Goal: Task Accomplishment & Management: Manage account settings

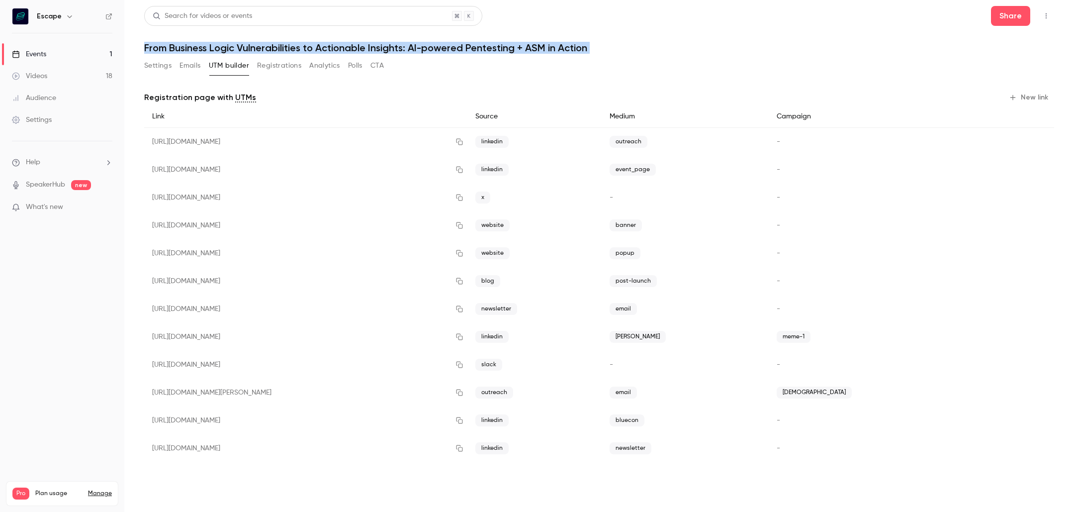
click at [72, 54] on link "Events 1" at bounding box center [62, 54] width 124 height 22
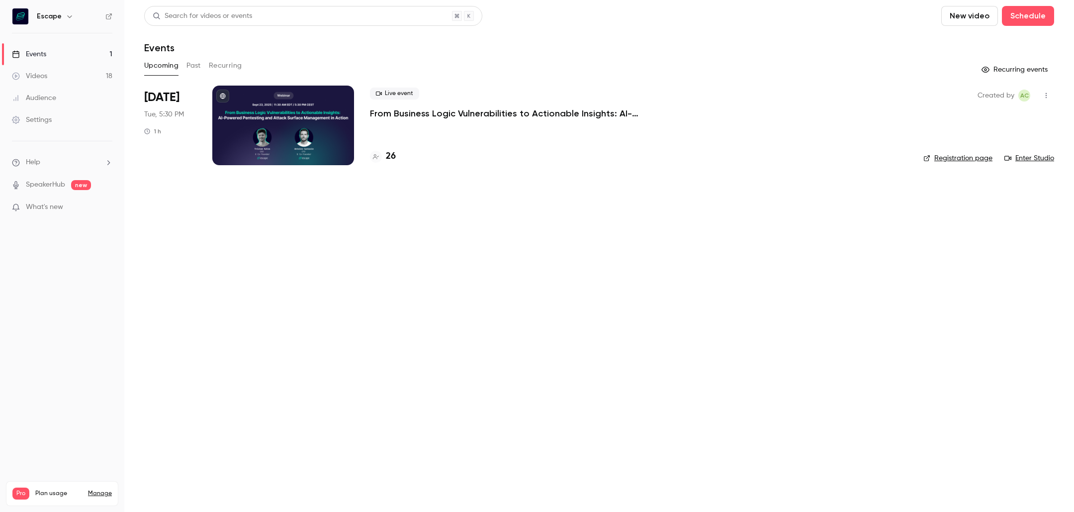
click at [389, 157] on h4 "26" at bounding box center [391, 156] width 10 height 13
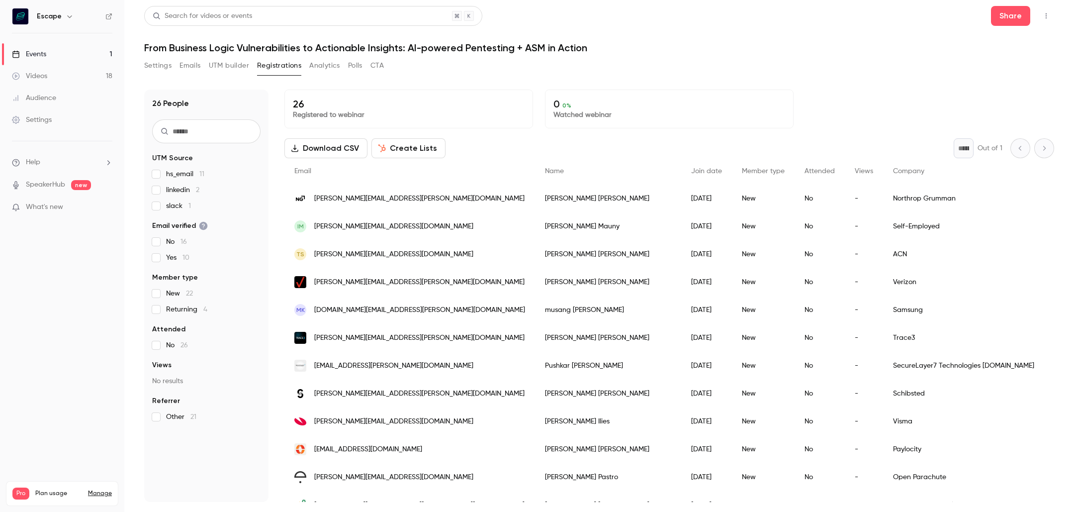
click at [237, 48] on h1 "From Business Logic Vulnerabilities to Actionable Insights: AI-powered Pentesti…" at bounding box center [599, 48] width 910 height 12
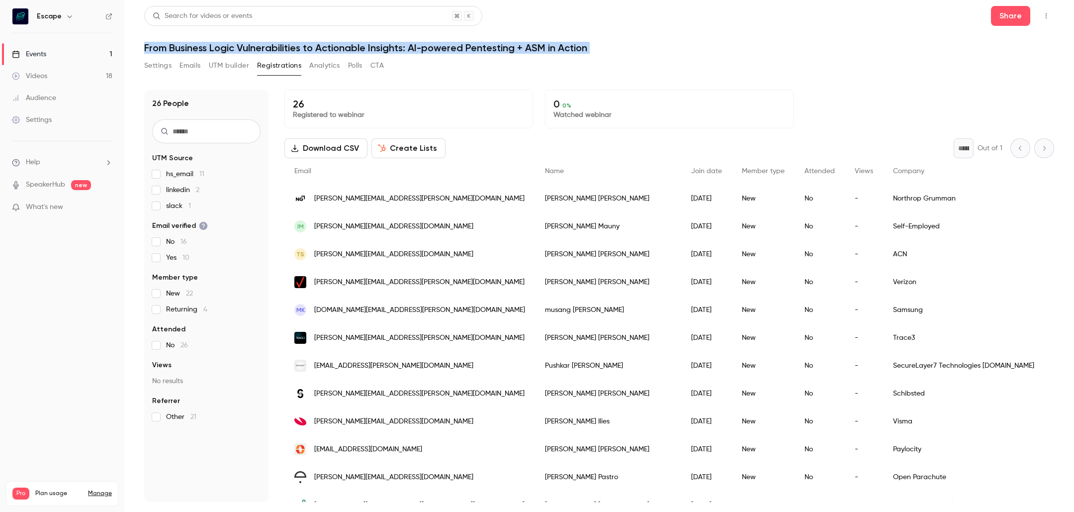
click at [237, 48] on h1 "From Business Logic Vulnerabilities to Actionable Insights: AI-powered Pentesti…" at bounding box center [599, 48] width 910 height 12
copy div "From Business Logic Vulnerabilities to Actionable Insights: AI-powered Pentesti…"
click at [86, 63] on link "Events 1" at bounding box center [62, 54] width 124 height 22
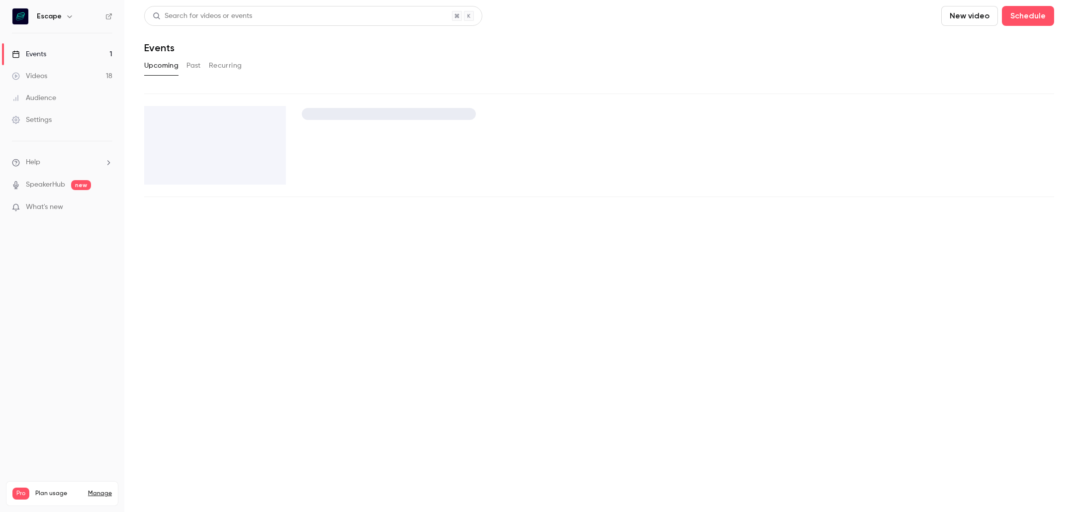
click at [83, 57] on link "Events 1" at bounding box center [62, 54] width 124 height 22
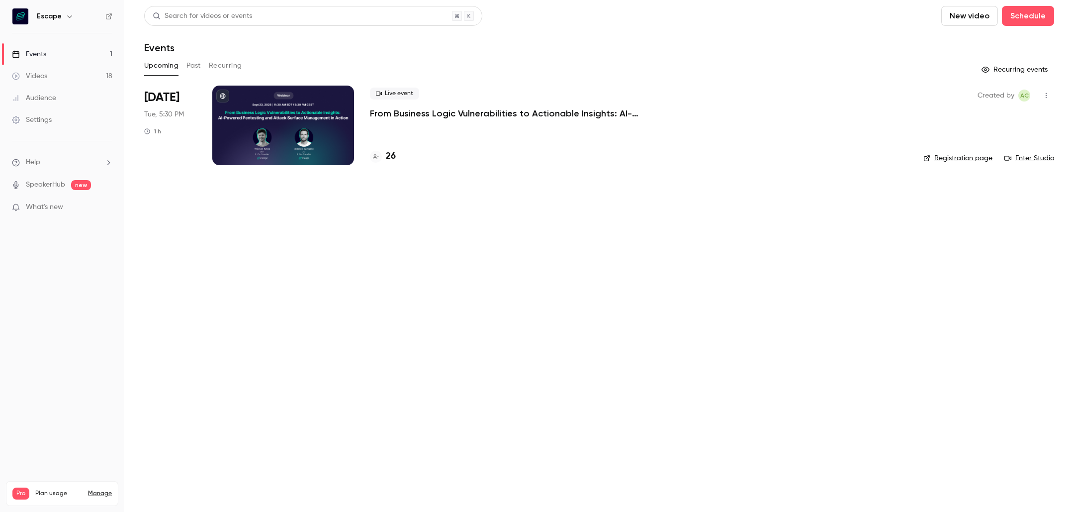
click at [388, 155] on h4 "26" at bounding box center [391, 156] width 10 height 13
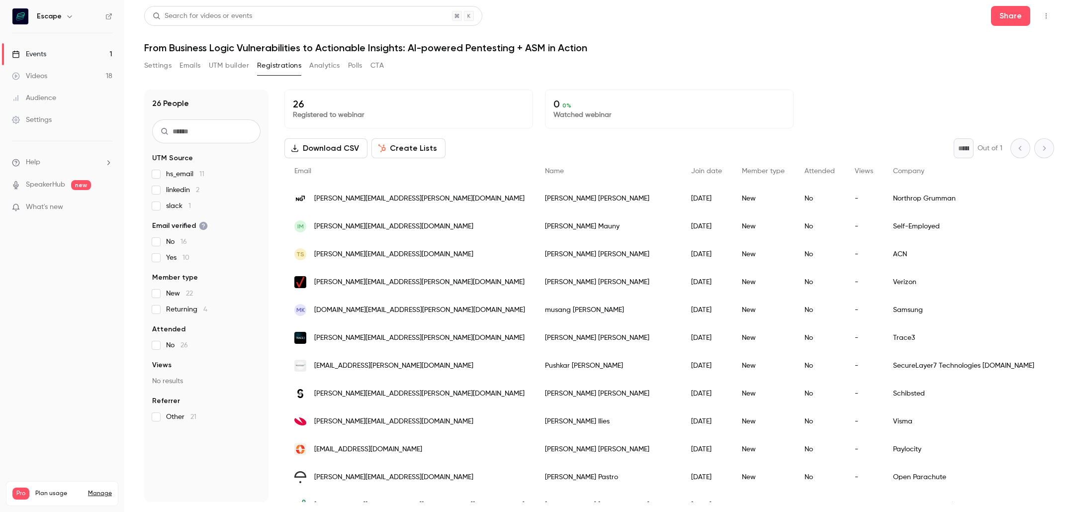
click at [293, 107] on p "26" at bounding box center [409, 104] width 232 height 12
click at [281, 67] on button "Registrations" at bounding box center [279, 66] width 44 height 16
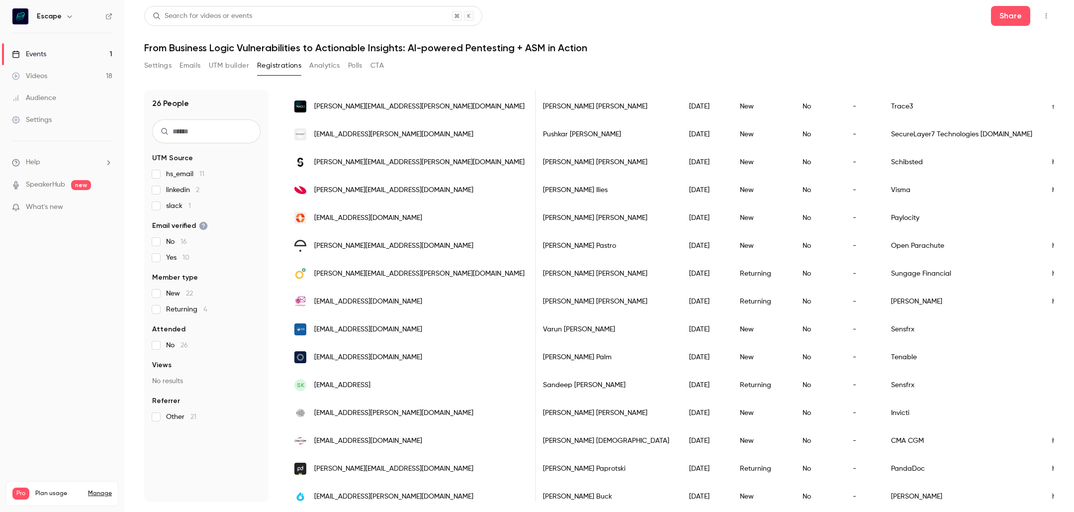
scroll to position [406, 0]
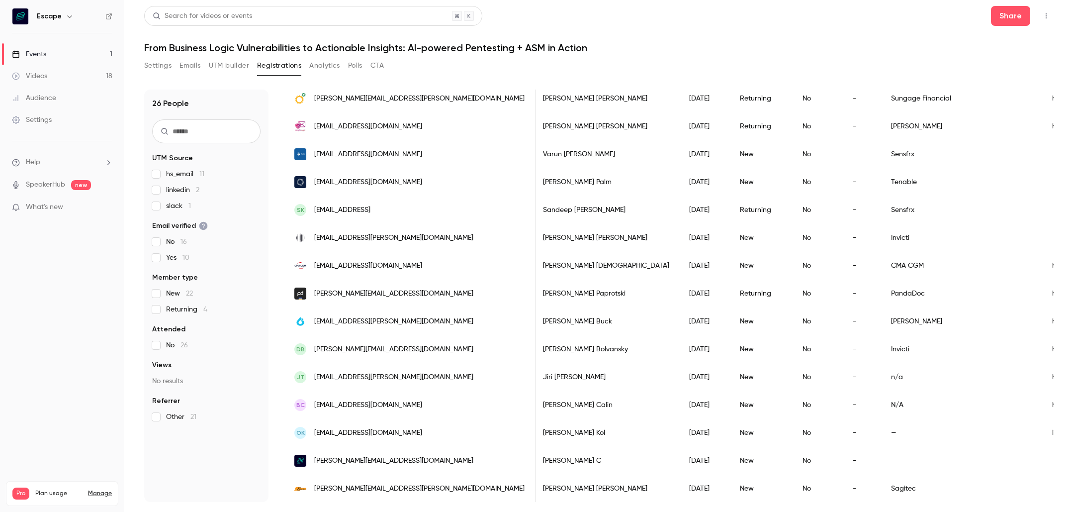
click at [187, 132] on input "text" at bounding box center [206, 131] width 108 height 24
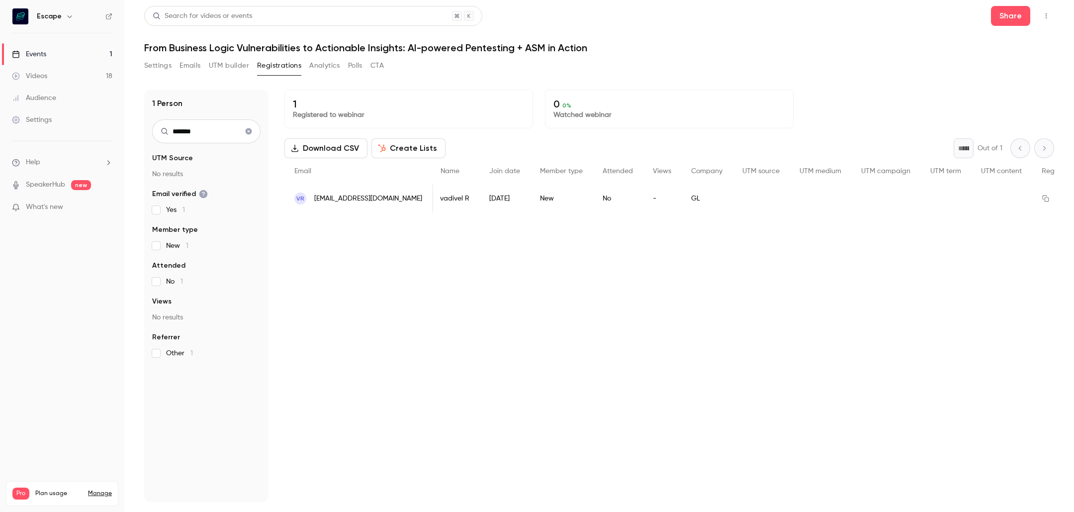
type input "*******"
click at [162, 70] on button "Settings" at bounding box center [157, 66] width 27 height 16
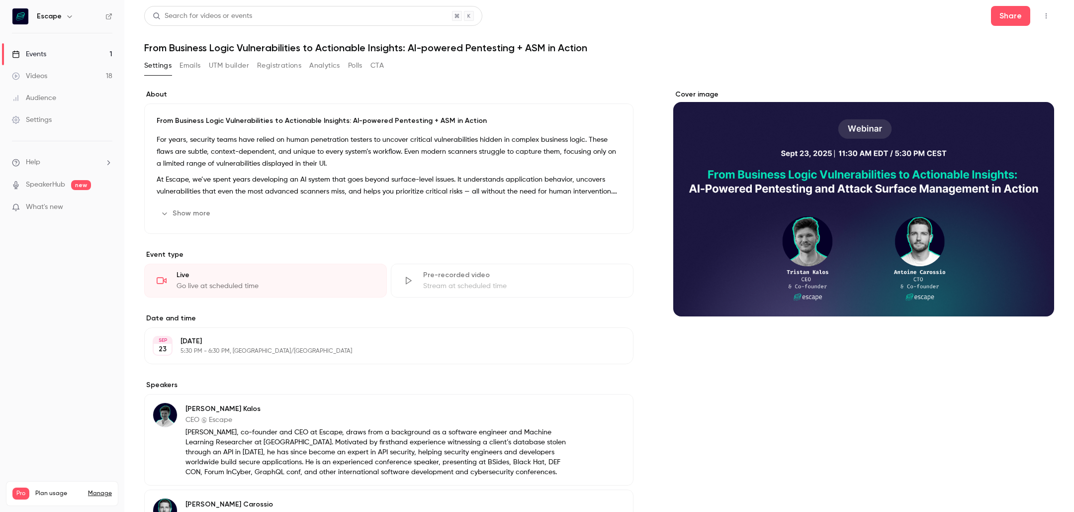
click at [266, 65] on button "Registrations" at bounding box center [279, 66] width 44 height 16
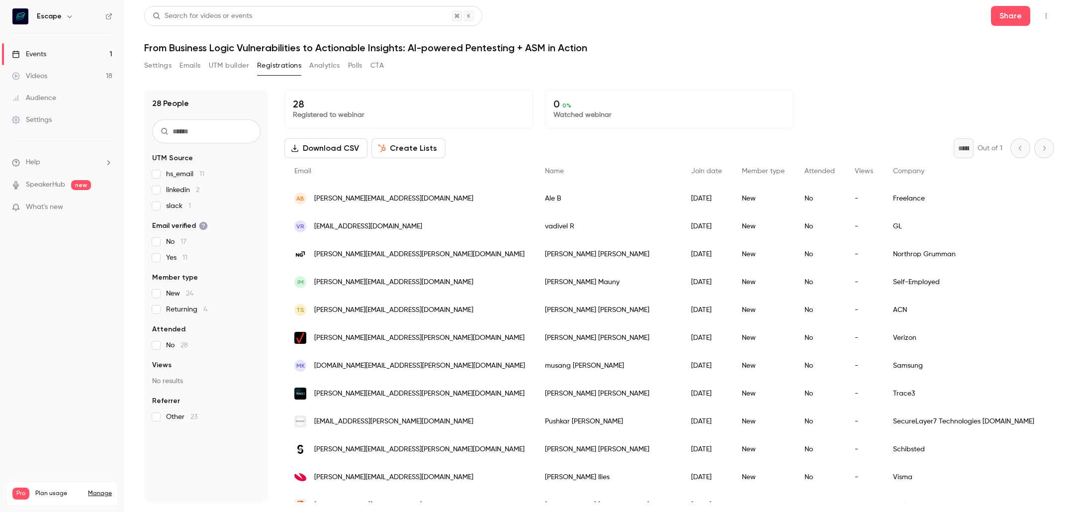
click at [213, 63] on button "UTM builder" at bounding box center [229, 66] width 40 height 16
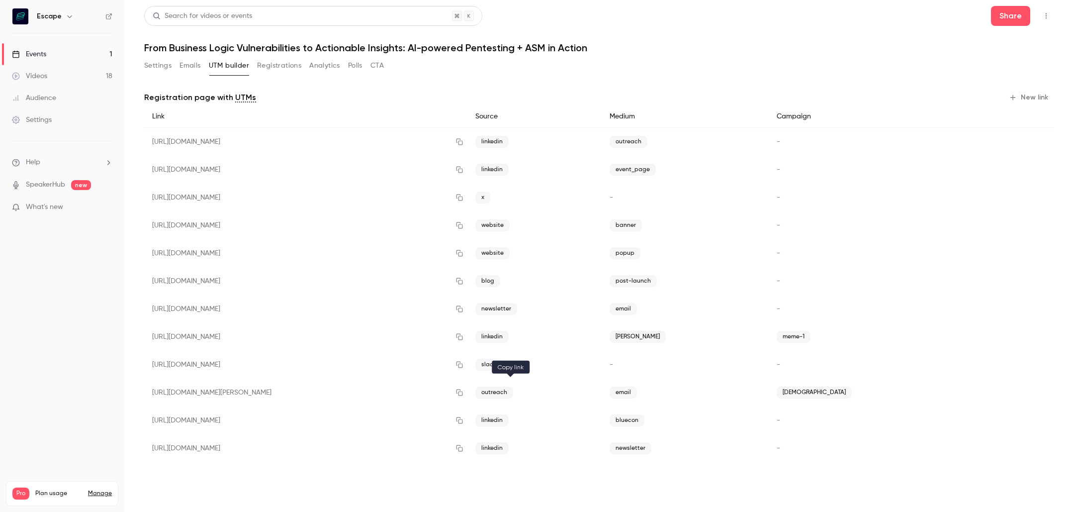
click at [468, 399] on button "button" at bounding box center [460, 393] width 16 height 16
click at [276, 73] on button "Registrations" at bounding box center [279, 66] width 44 height 16
